Goal: Navigation & Orientation: Find specific page/section

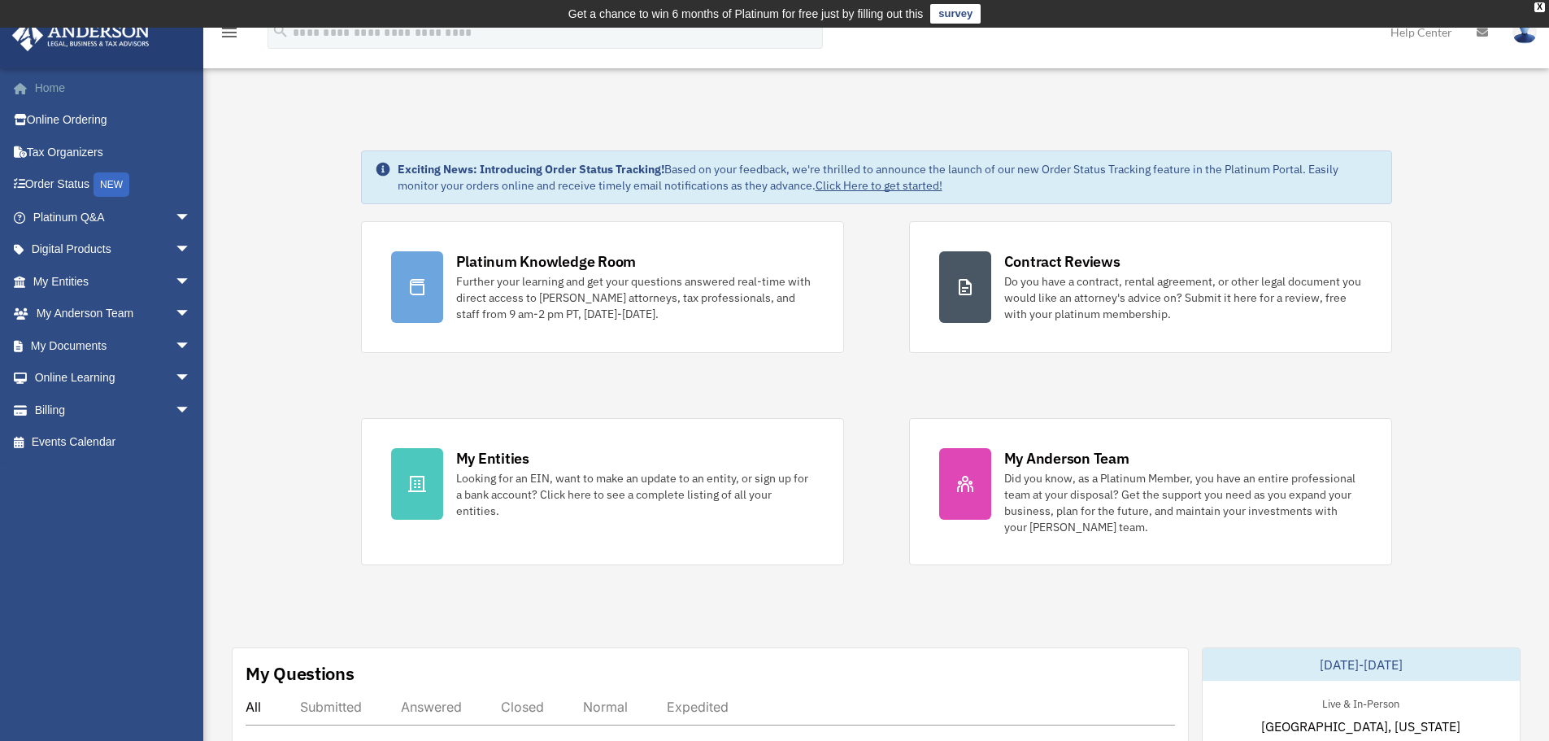
click at [69, 100] on link "Home" at bounding box center [113, 88] width 204 height 33
click at [183, 220] on span "arrow_drop_down" at bounding box center [191, 217] width 33 height 33
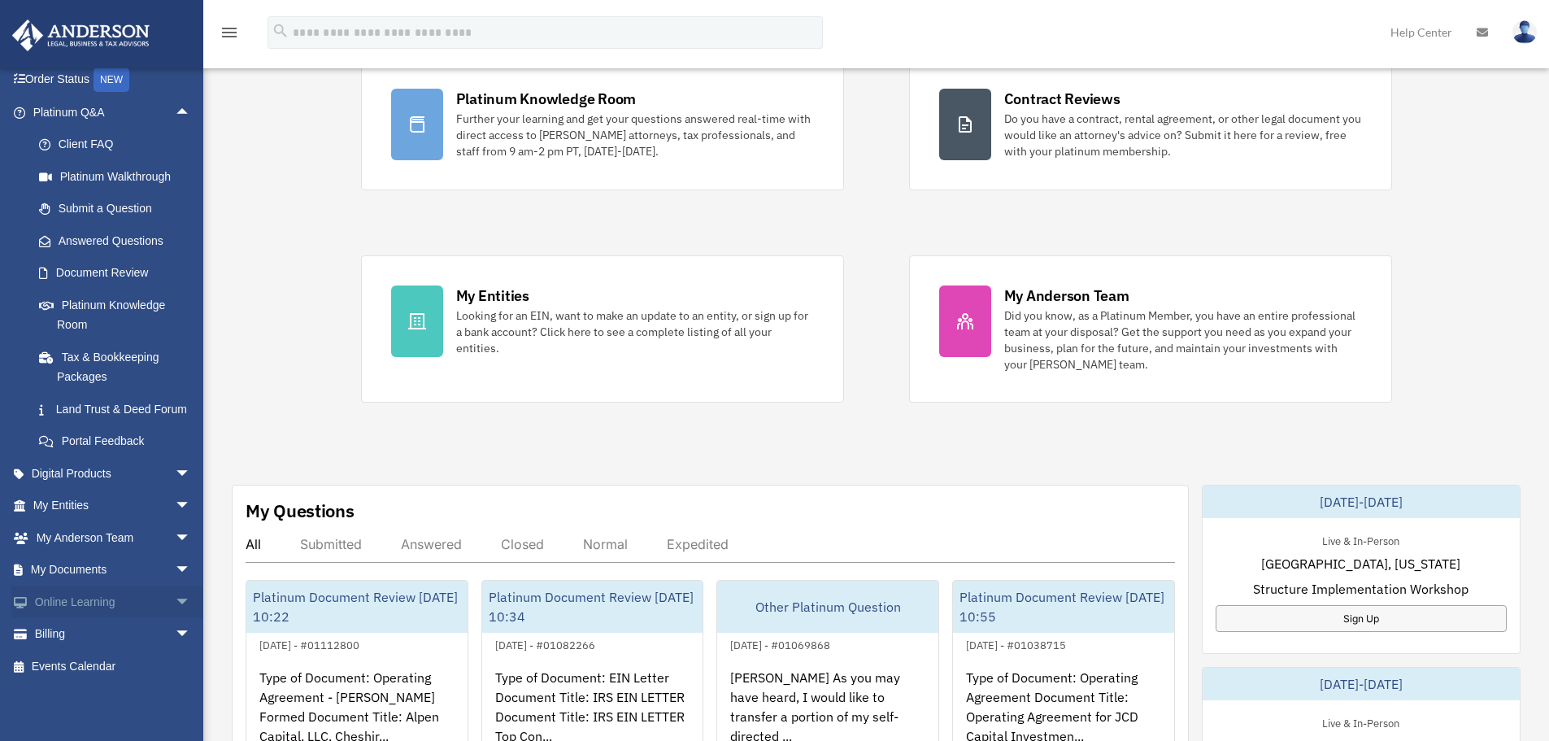
scroll to position [124, 0]
click at [175, 471] on span "arrow_drop_down" at bounding box center [191, 473] width 33 height 33
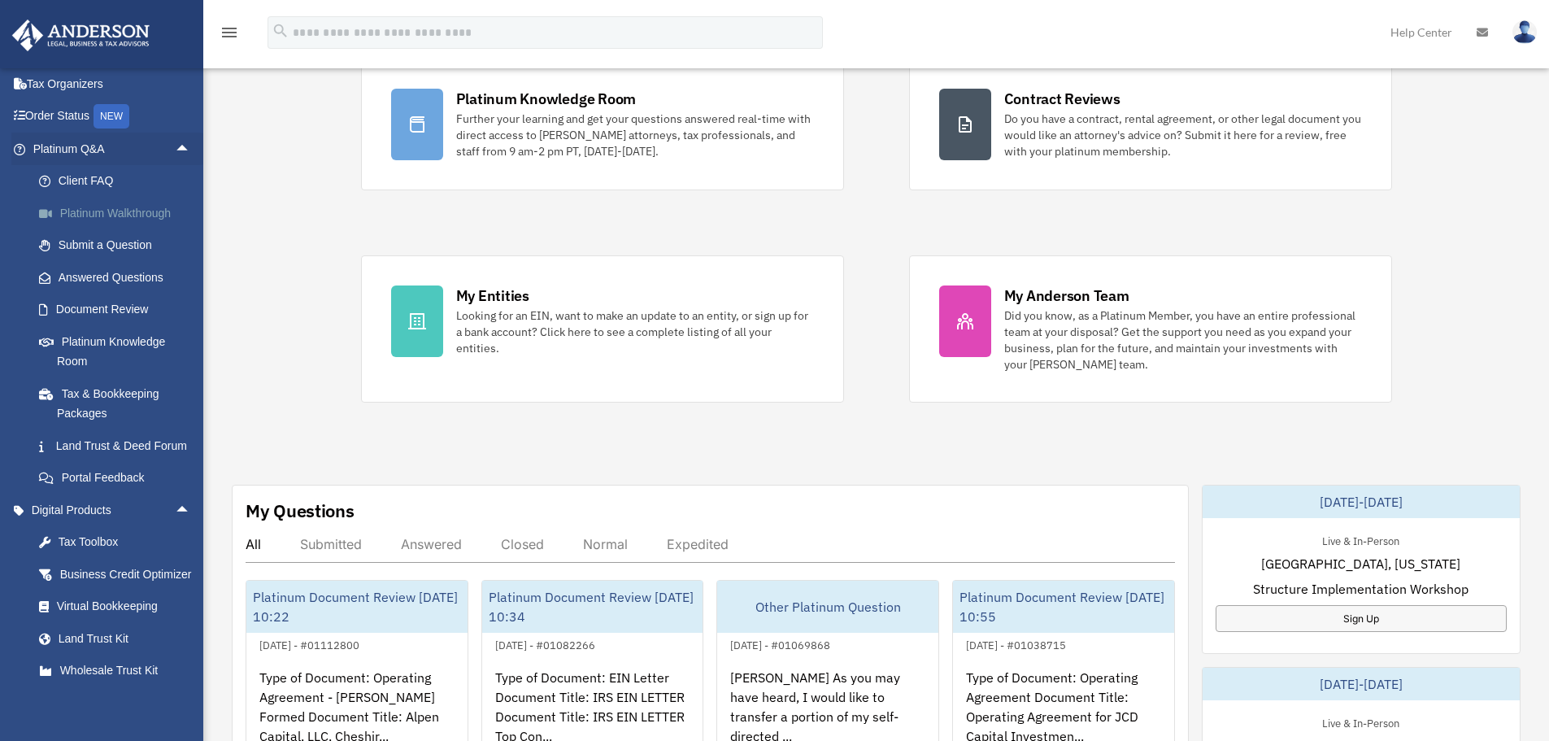
scroll to position [43, 0]
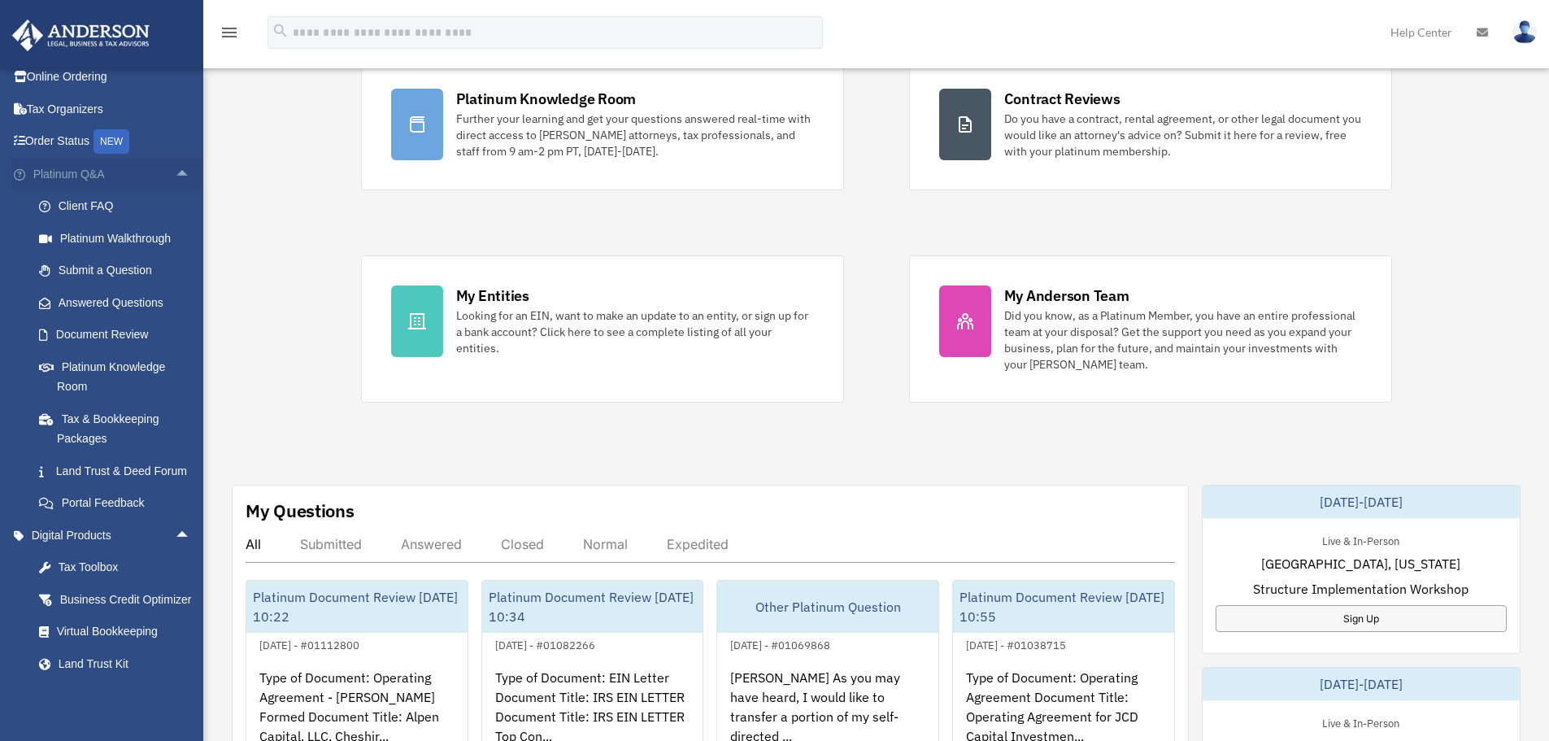
click at [175, 176] on span "arrow_drop_up" at bounding box center [191, 174] width 33 height 33
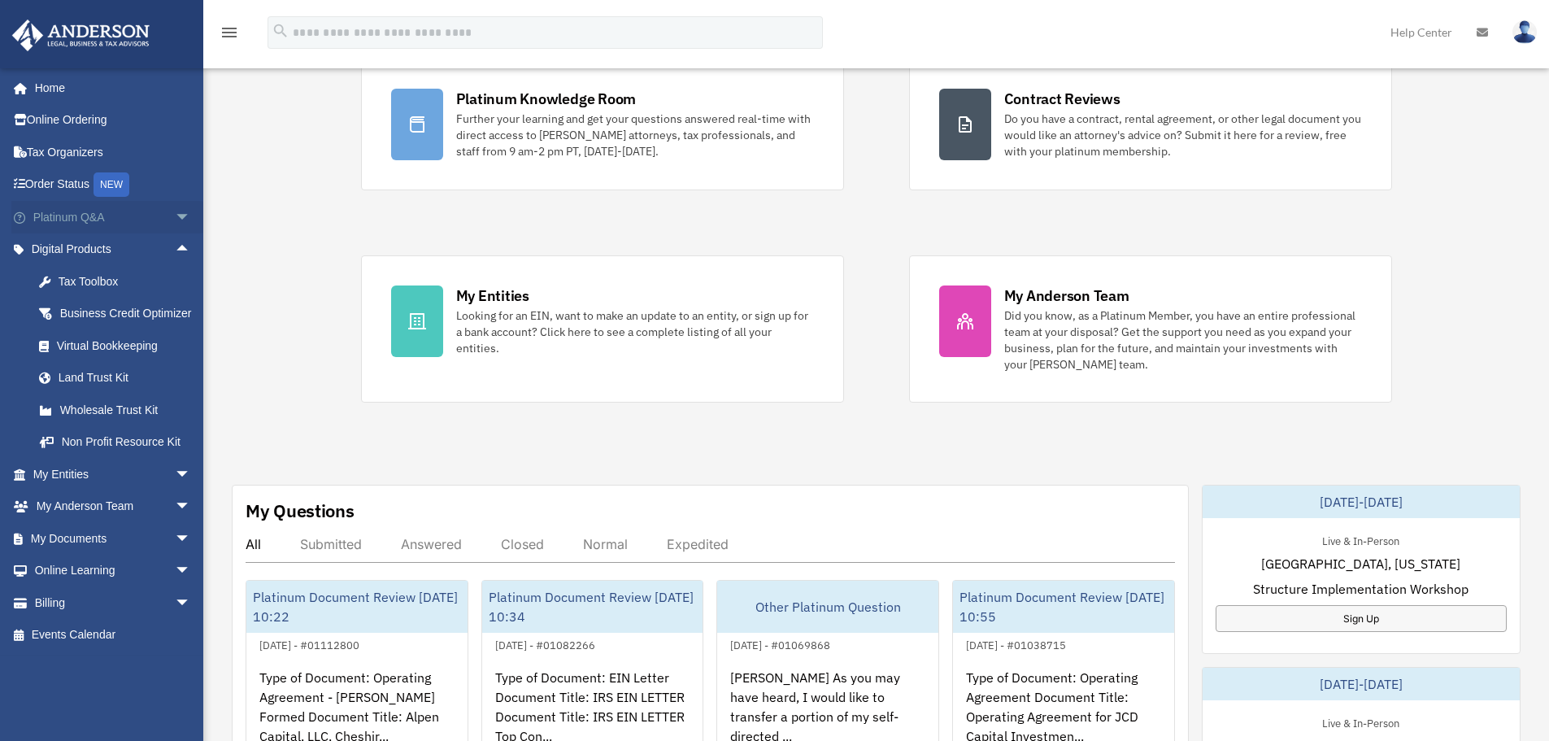
scroll to position [0, 0]
click at [257, 307] on div "Exciting News: Introducing Order Status Tracking! Based on your feedback, we're…" at bounding box center [876, 685] width 1370 height 1477
click at [257, 306] on div "Exciting News: Introducing Order Status Tracking! Based on your feedback, we're…" at bounding box center [876, 685] width 1370 height 1477
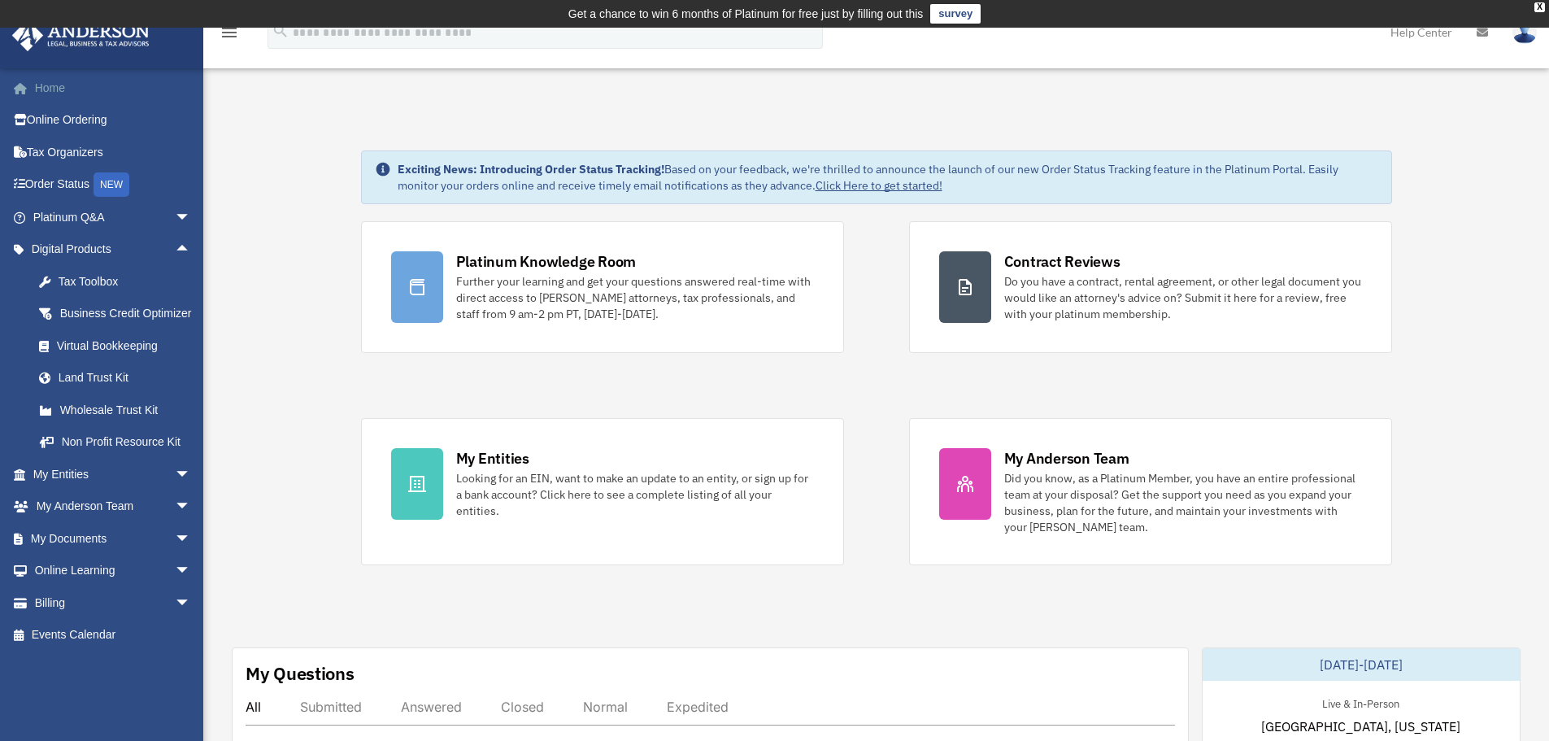
click at [85, 91] on link "Home" at bounding box center [113, 88] width 204 height 33
